Goal: Navigation & Orientation: Find specific page/section

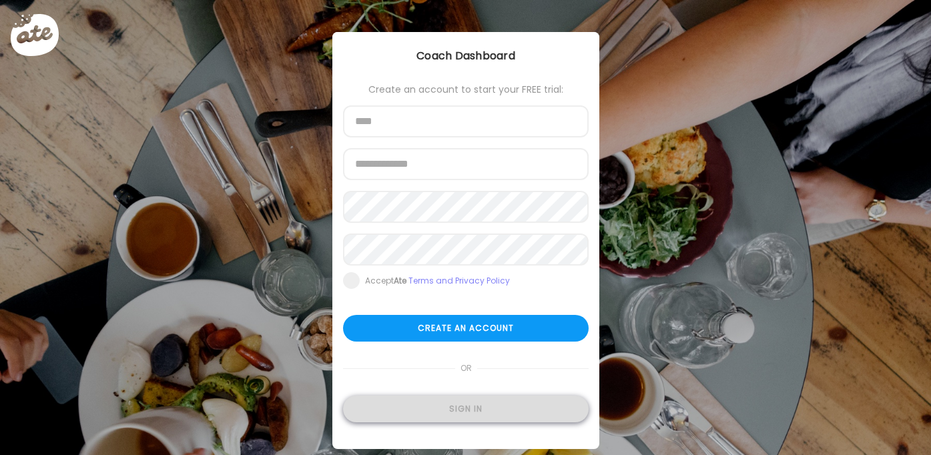
type input "**********"
click at [477, 405] on div "Sign in" at bounding box center [466, 409] width 246 height 27
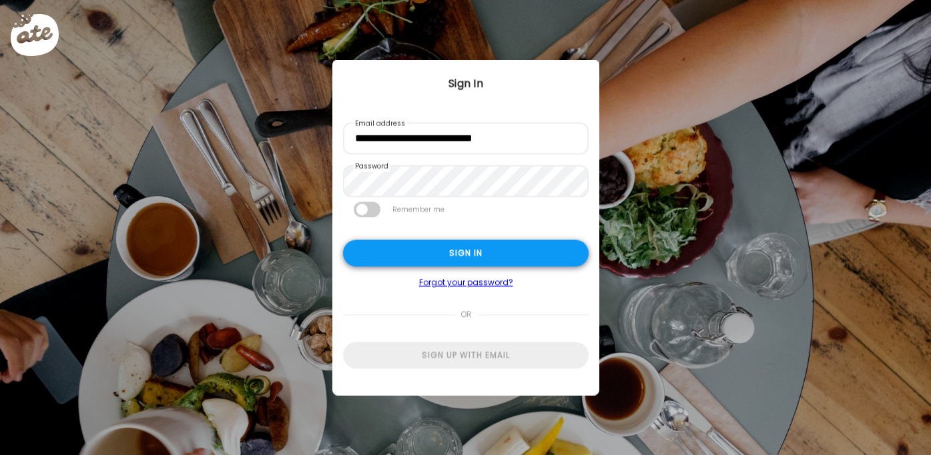
click at [483, 256] on div "Sign in" at bounding box center [466, 253] width 246 height 27
type input "********"
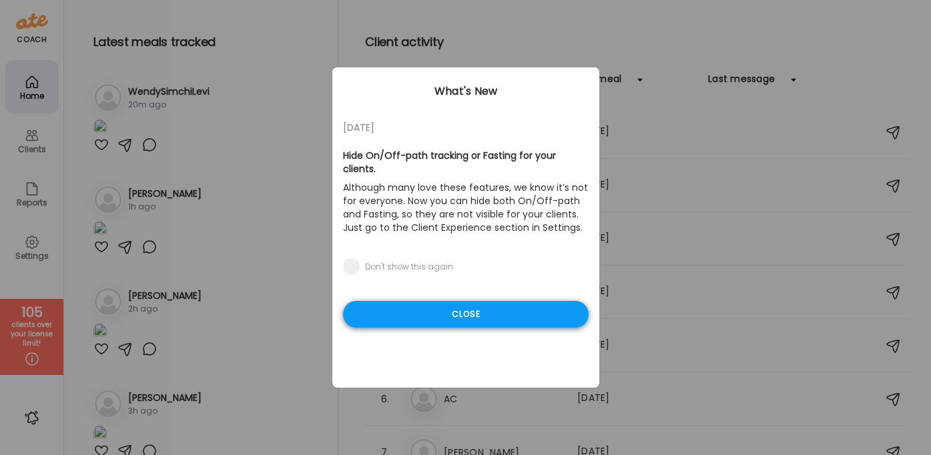
click at [494, 302] on div "Close" at bounding box center [466, 314] width 246 height 27
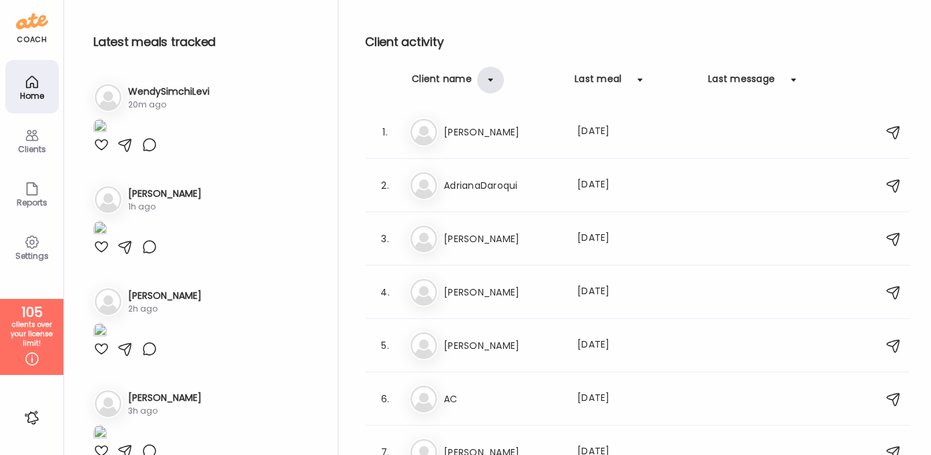
click at [485, 76] on div at bounding box center [490, 80] width 27 height 27
click at [451, 339] on h3 "[PERSON_NAME]" at bounding box center [502, 346] width 117 height 16
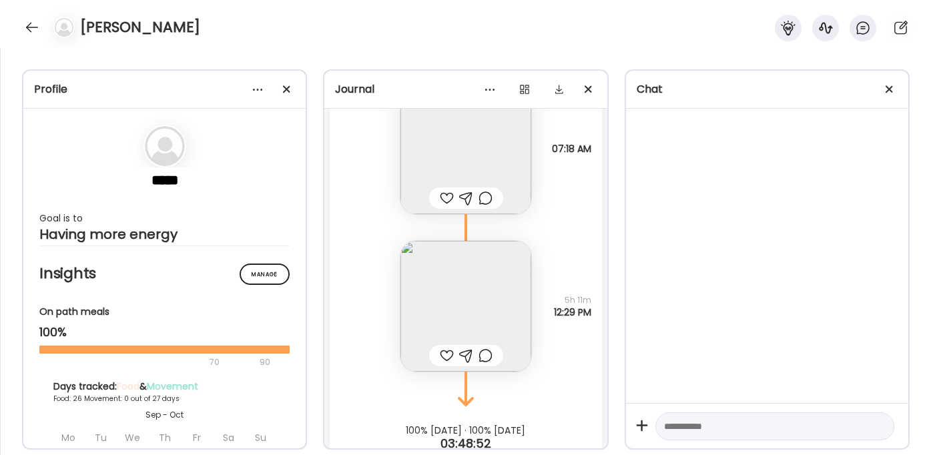
scroll to position [25102, 0]
click at [472, 315] on img at bounding box center [465, 302] width 131 height 131
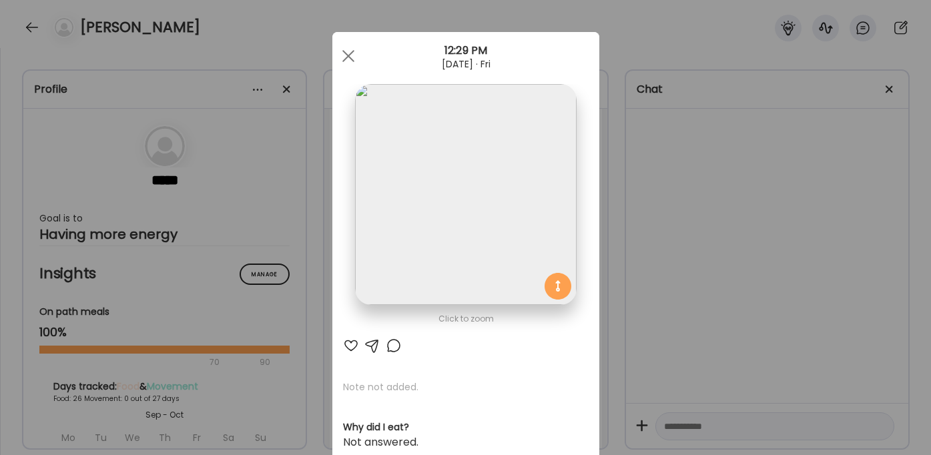
click at [510, 169] on img at bounding box center [465, 194] width 221 height 221
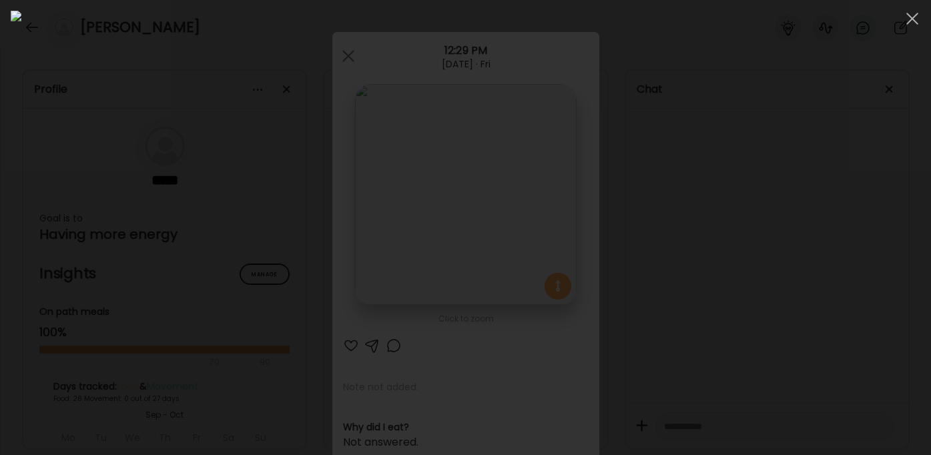
click at [700, 207] on div at bounding box center [465, 228] width 909 height 434
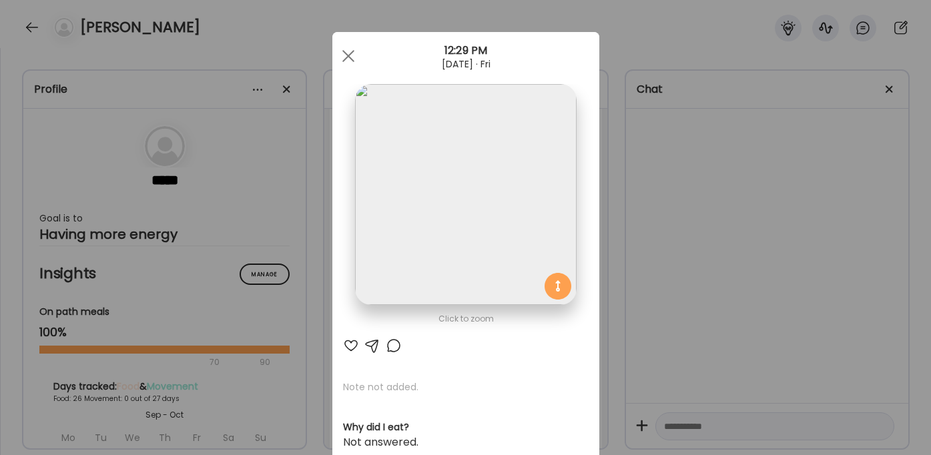
click at [711, 241] on div "Ate Coach Dashboard Wahoo! It’s official Take a moment to set up your Coach Pro…" at bounding box center [465, 227] width 931 height 455
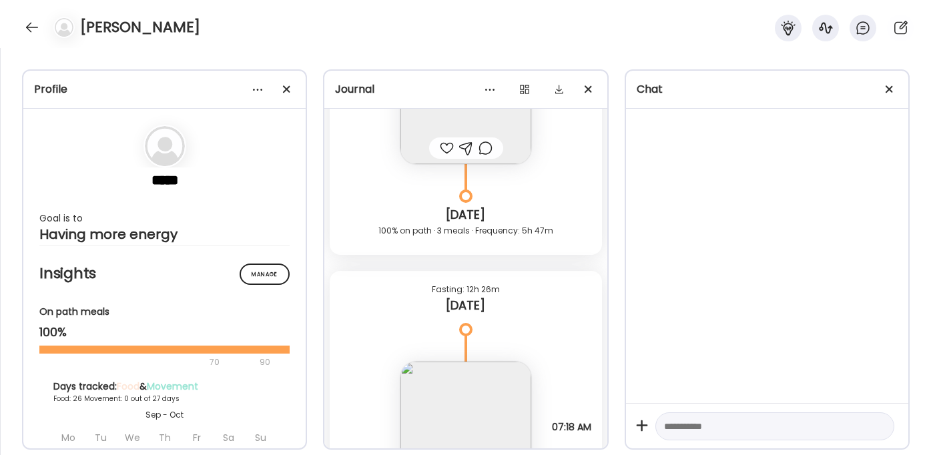
scroll to position [25133, 0]
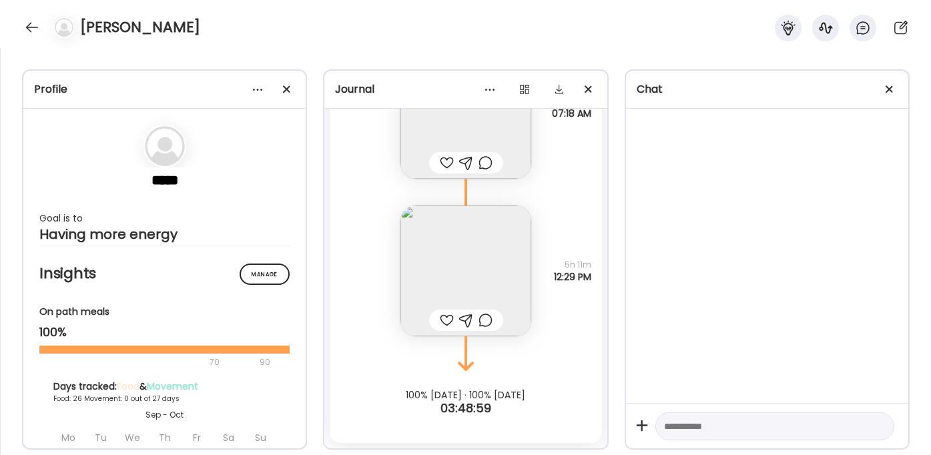
click at [508, 242] on img at bounding box center [465, 270] width 131 height 131
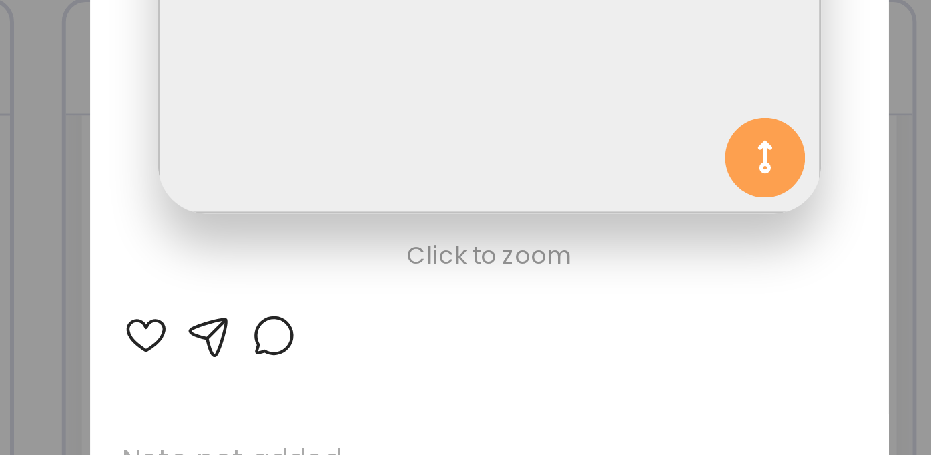
scroll to position [165, 0]
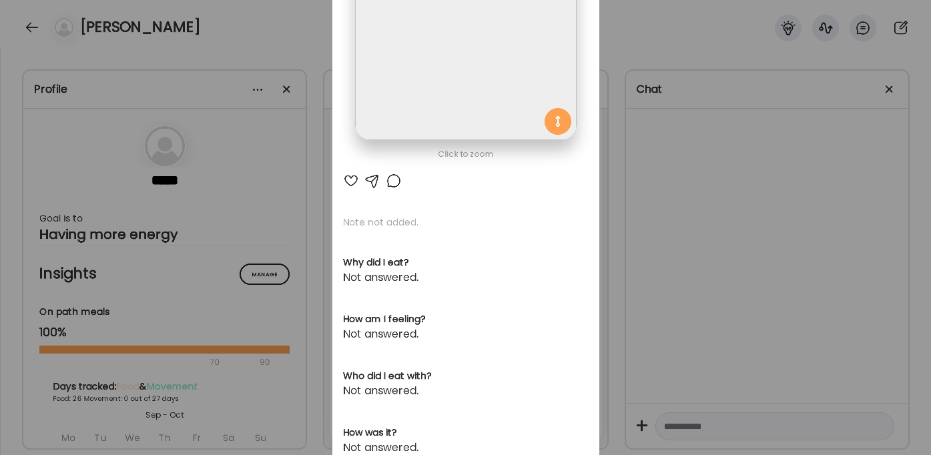
click at [554, 115] on div at bounding box center [465, 29] width 221 height 221
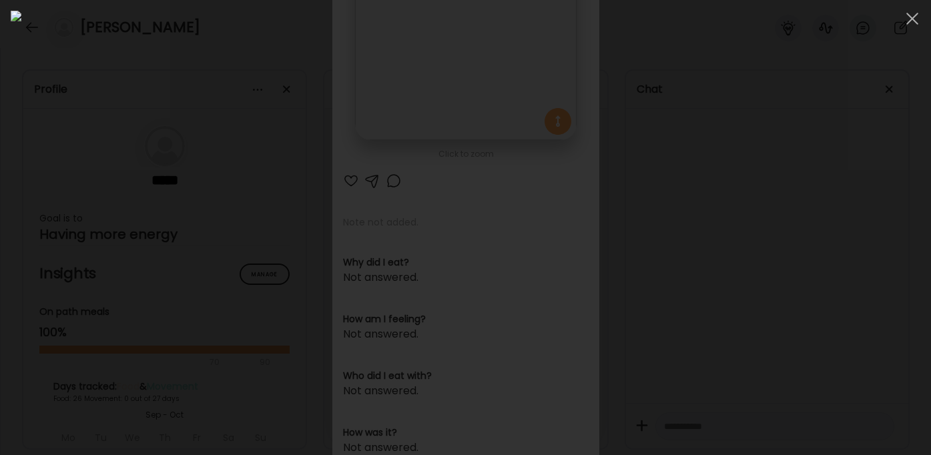
click at [469, 115] on img at bounding box center [465, 228] width 909 height 434
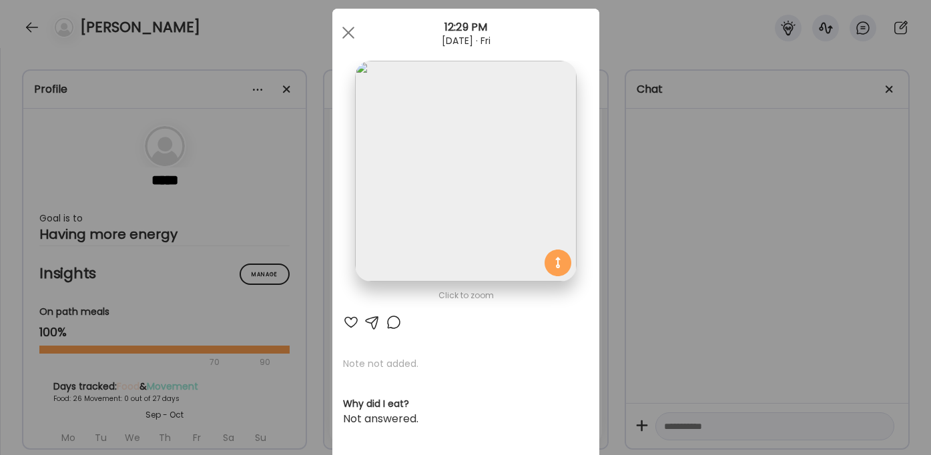
scroll to position [0, 0]
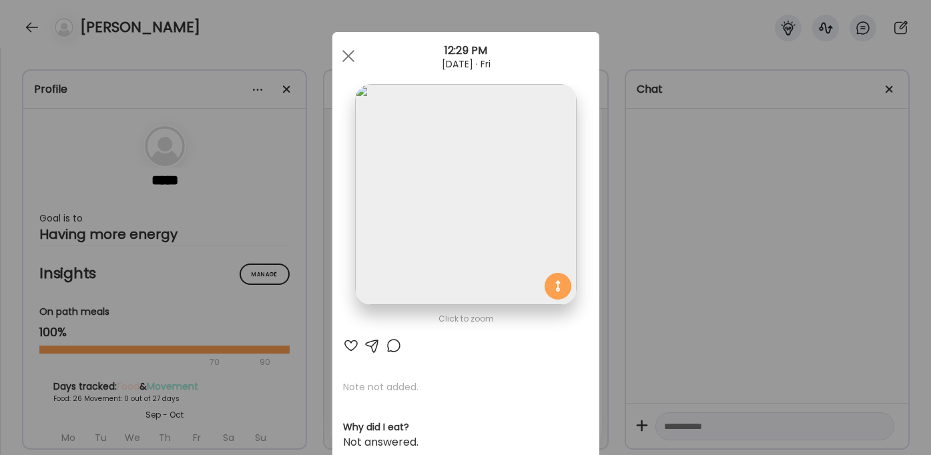
click at [708, 187] on div "Ate Coach Dashboard Wahoo! It’s official Take a moment to set up your Coach Pro…" at bounding box center [465, 227] width 931 height 455
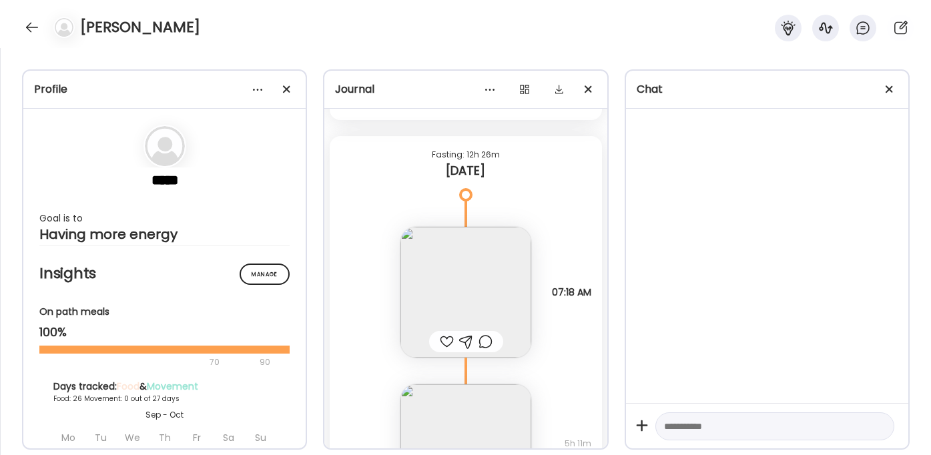
scroll to position [24953, 0]
click at [478, 267] on img at bounding box center [465, 293] width 131 height 131
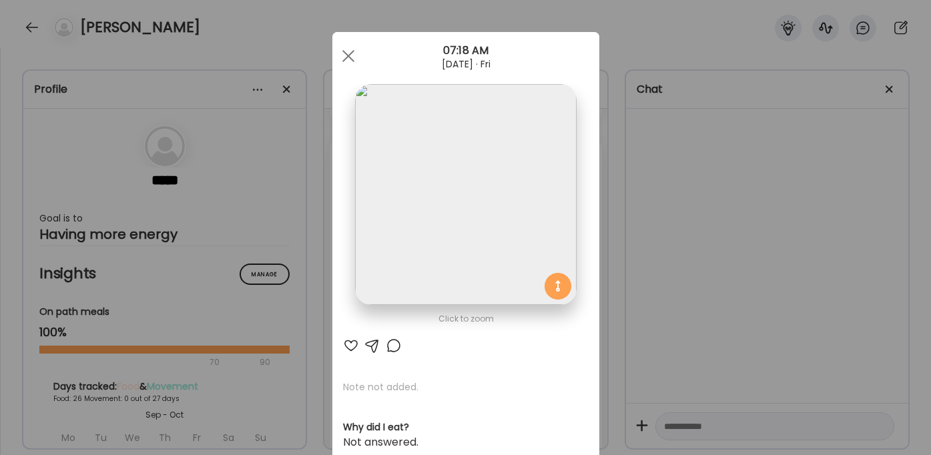
click at [504, 176] on img at bounding box center [465, 194] width 221 height 221
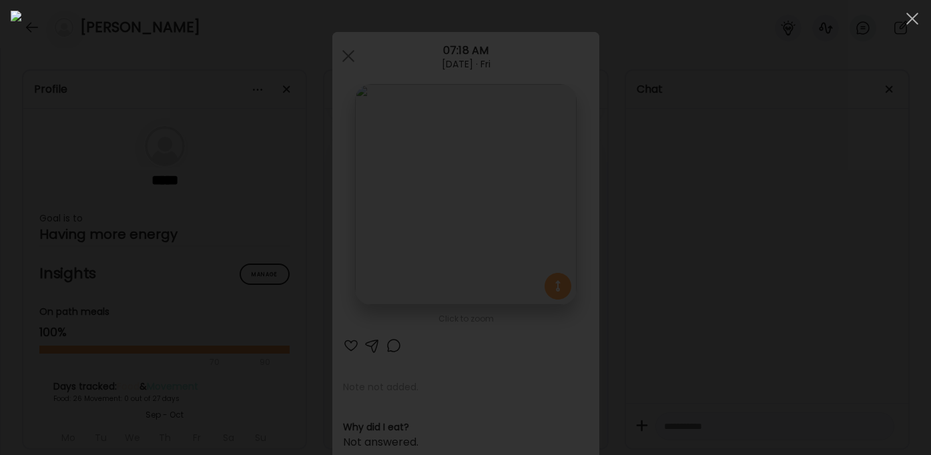
click at [761, 193] on div at bounding box center [465, 228] width 909 height 434
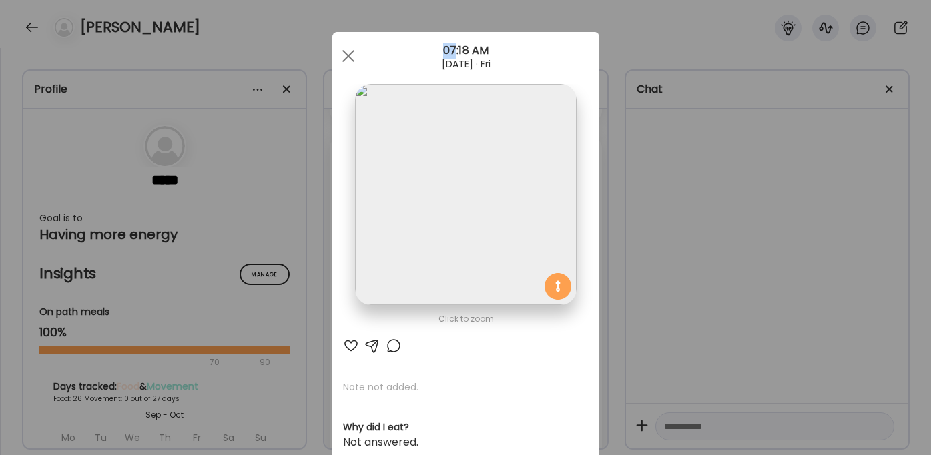
click at [761, 193] on div "Ate Coach Dashboard Wahoo! It’s official Take a moment to set up your Coach Pro…" at bounding box center [465, 227] width 931 height 455
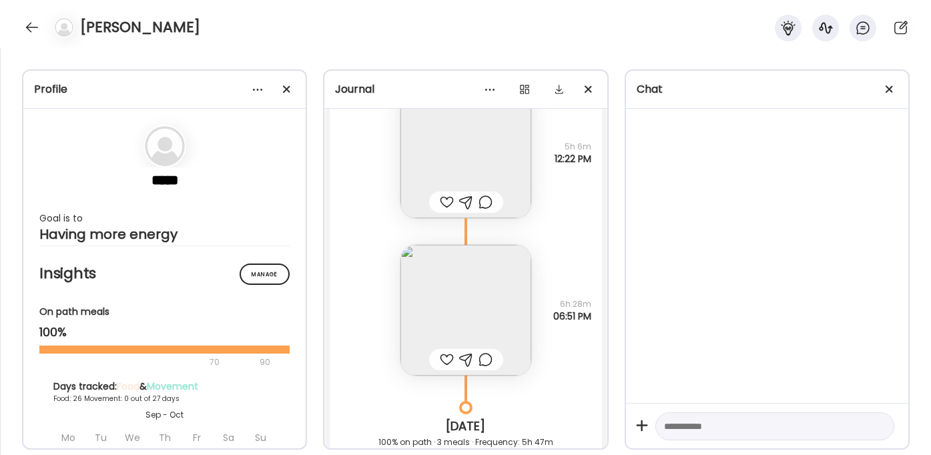
scroll to position [24610, 0]
click at [494, 280] on img at bounding box center [465, 309] width 131 height 131
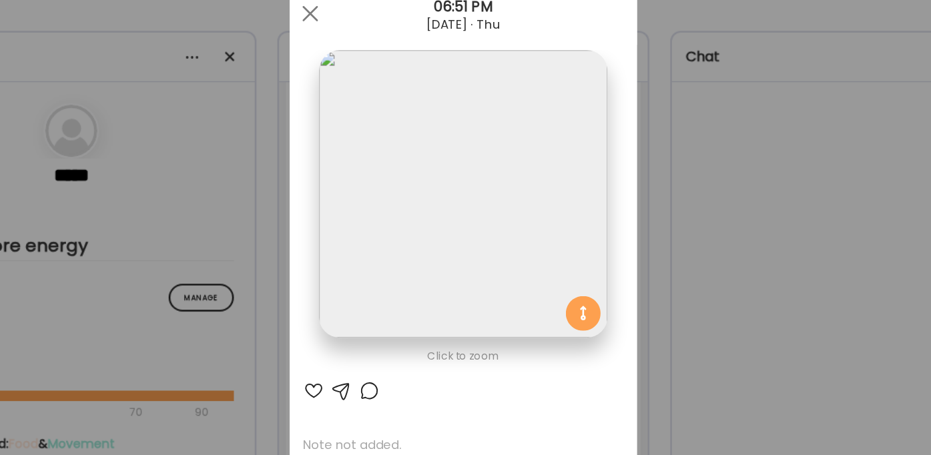
click at [478, 233] on img at bounding box center [465, 194] width 221 height 221
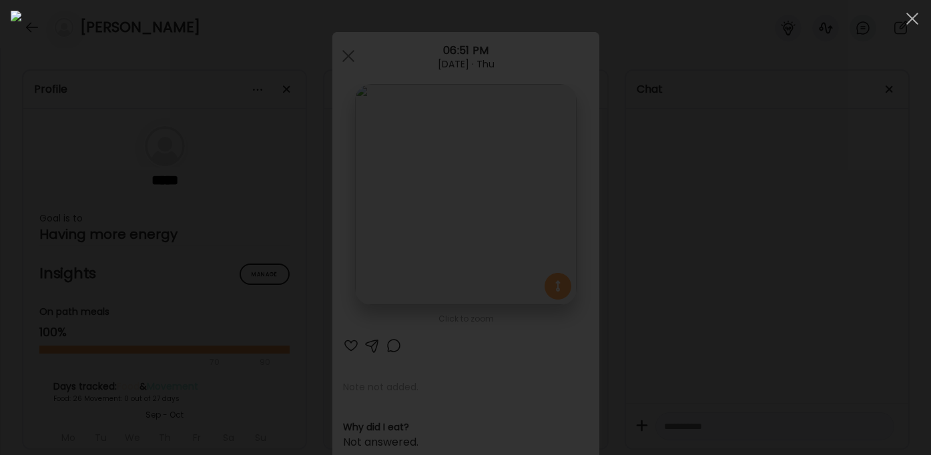
click at [765, 270] on div at bounding box center [465, 228] width 909 height 434
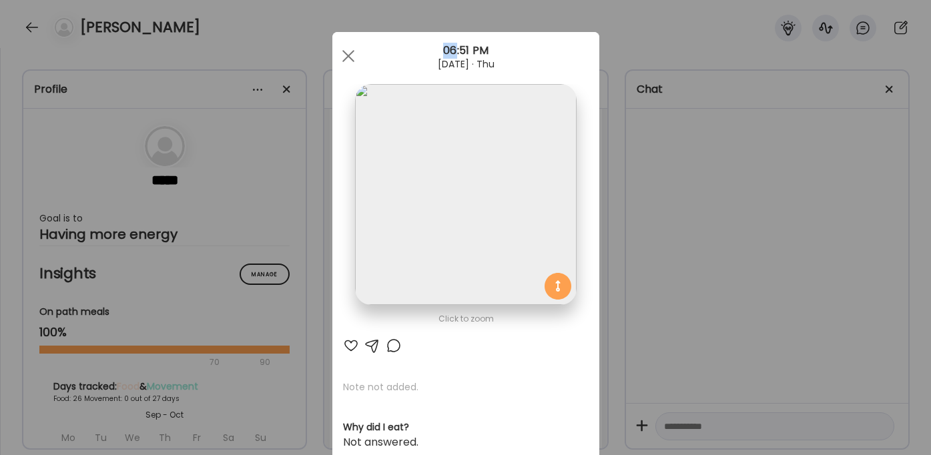
click at [765, 270] on div "Ate Coach Dashboard Wahoo! It’s official Take a moment to set up your Coach Pro…" at bounding box center [465, 227] width 931 height 455
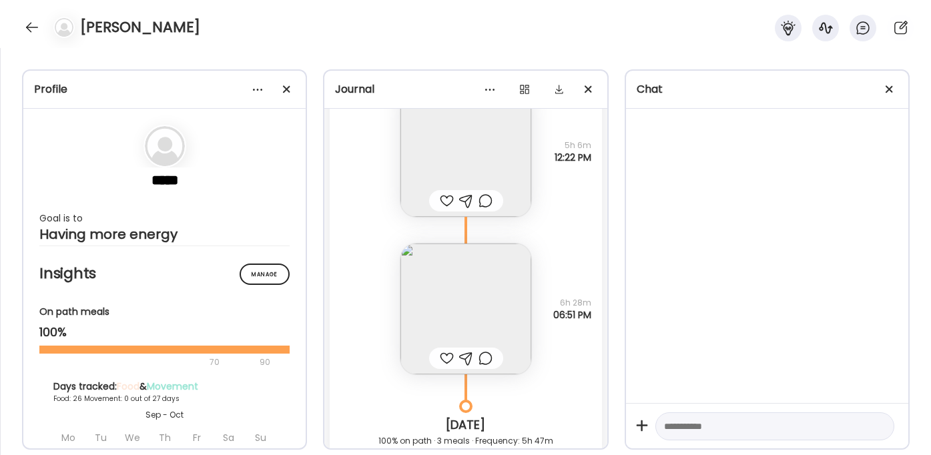
click at [512, 140] on img at bounding box center [465, 151] width 131 height 131
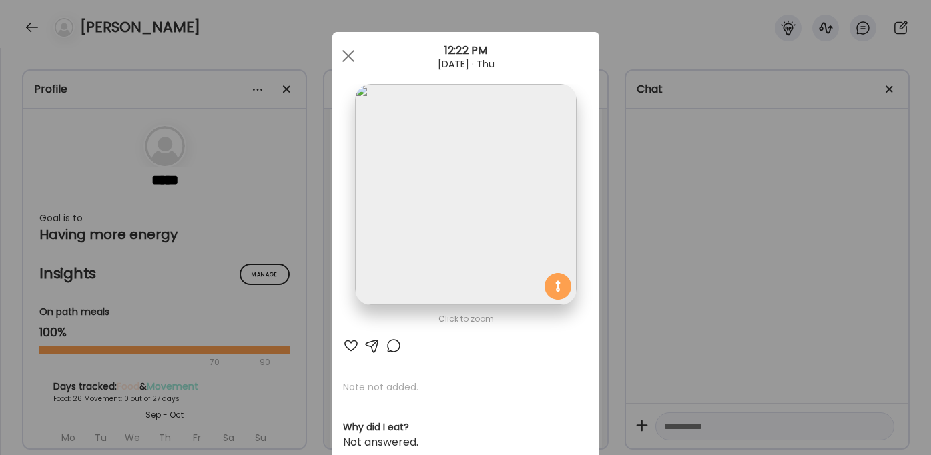
click at [733, 248] on div "Ate Coach Dashboard Wahoo! It’s official Take a moment to set up your Coach Pro…" at bounding box center [465, 227] width 931 height 455
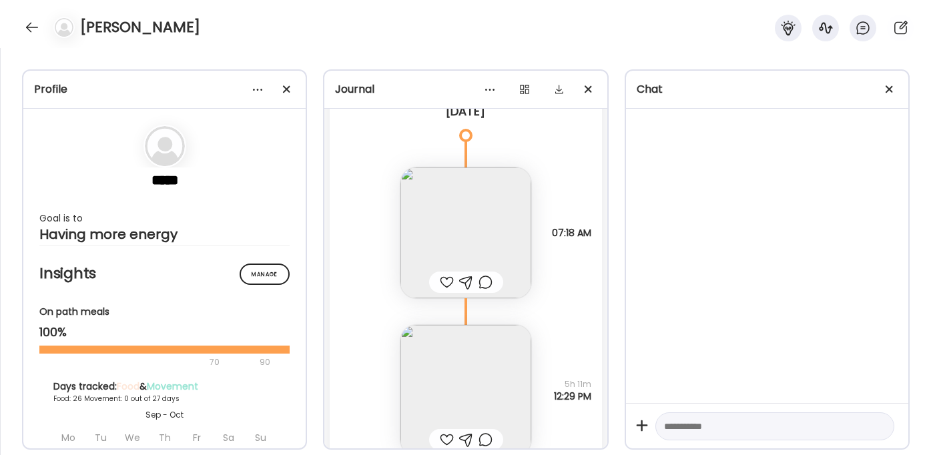
scroll to position [25102, 0]
